Goal: Find specific page/section: Find specific page/section

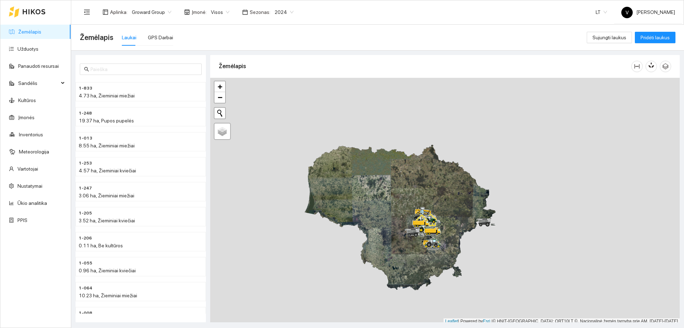
scroll to position [2, 0]
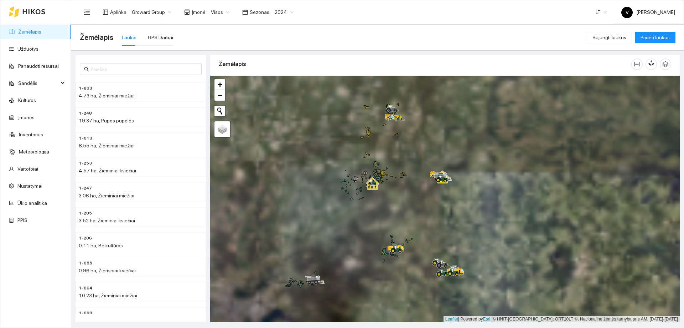
drag, startPoint x: 399, startPoint y: 183, endPoint x: 398, endPoint y: 128, distance: 54.5
click at [398, 128] on div at bounding box center [445, 199] width 470 height 246
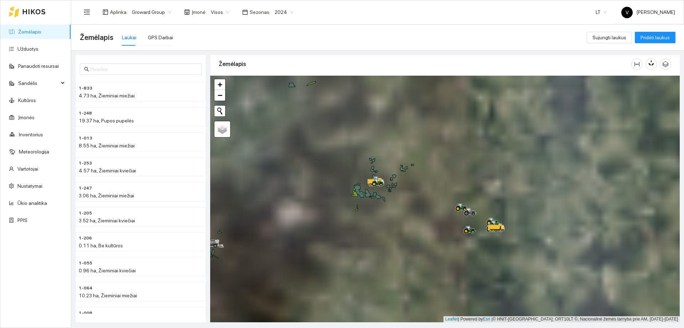
drag, startPoint x: 447, startPoint y: 235, endPoint x: 411, endPoint y: 142, distance: 100.0
click at [411, 142] on div at bounding box center [445, 199] width 470 height 246
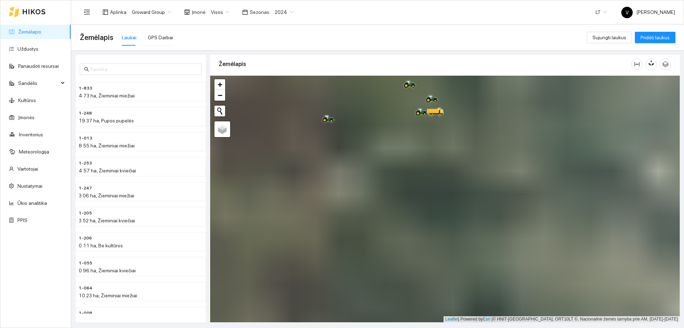
drag, startPoint x: 412, startPoint y: 143, endPoint x: 464, endPoint y: 262, distance: 130.4
click at [464, 262] on div at bounding box center [445, 199] width 470 height 246
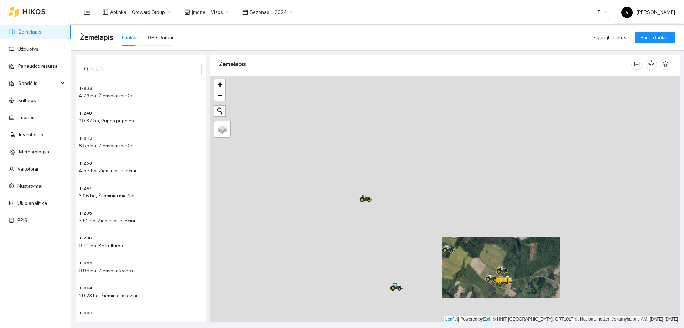
drag, startPoint x: 422, startPoint y: 269, endPoint x: 444, endPoint y: 278, distance: 23.5
click at [444, 278] on div at bounding box center [445, 199] width 470 height 246
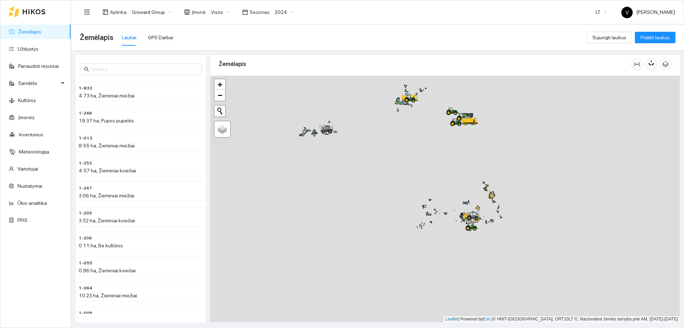
drag, startPoint x: 387, startPoint y: 247, endPoint x: 416, endPoint y: 131, distance: 119.6
click at [416, 131] on div at bounding box center [445, 199] width 470 height 246
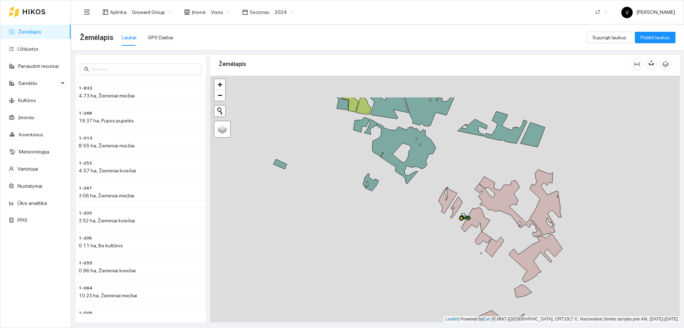
drag, startPoint x: 497, startPoint y: 197, endPoint x: 480, endPoint y: 243, distance: 48.8
click at [482, 244] on div at bounding box center [445, 199] width 470 height 246
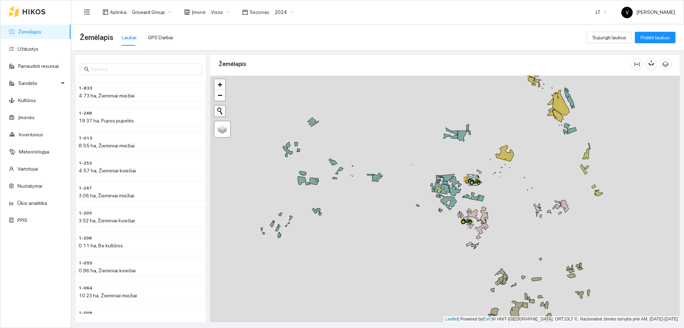
drag, startPoint x: 442, startPoint y: 196, endPoint x: 421, endPoint y: 243, distance: 51.3
click at [421, 243] on div at bounding box center [445, 199] width 470 height 246
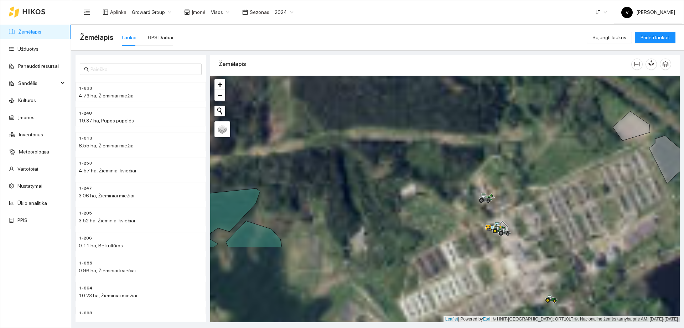
drag, startPoint x: 487, startPoint y: 128, endPoint x: 493, endPoint y: 97, distance: 31.7
click at [493, 97] on div at bounding box center [445, 199] width 470 height 246
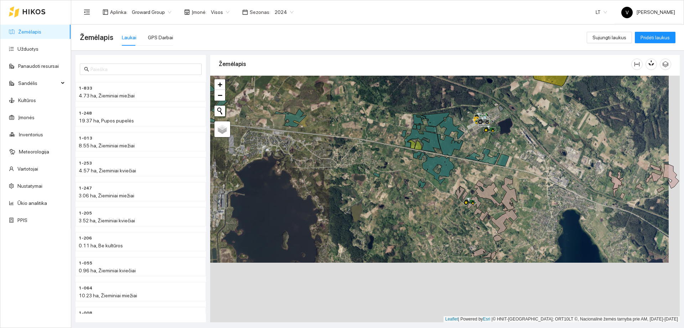
drag, startPoint x: 480, startPoint y: 206, endPoint x: 467, endPoint y: 149, distance: 58.6
click at [467, 150] on div at bounding box center [445, 199] width 470 height 246
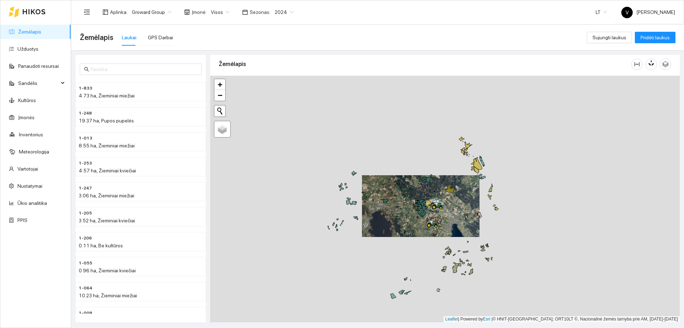
drag, startPoint x: 432, startPoint y: 194, endPoint x: 422, endPoint y: 221, distance: 29.5
click at [422, 221] on div at bounding box center [445, 199] width 470 height 246
